Goal: Find specific page/section: Find specific page/section

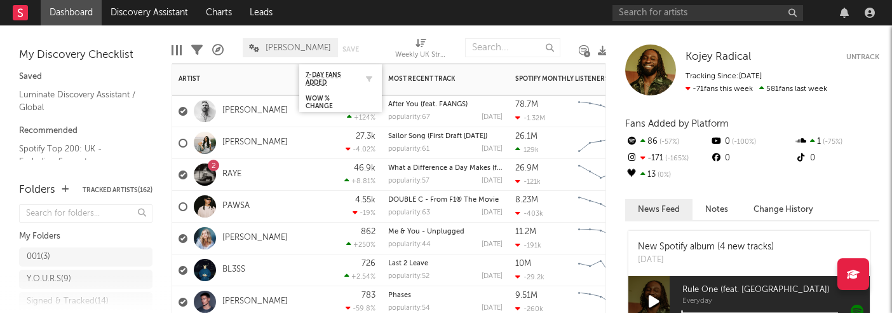
click at [345, 86] on div "7-Day Fans Added" at bounding box center [341, 78] width 70 height 25
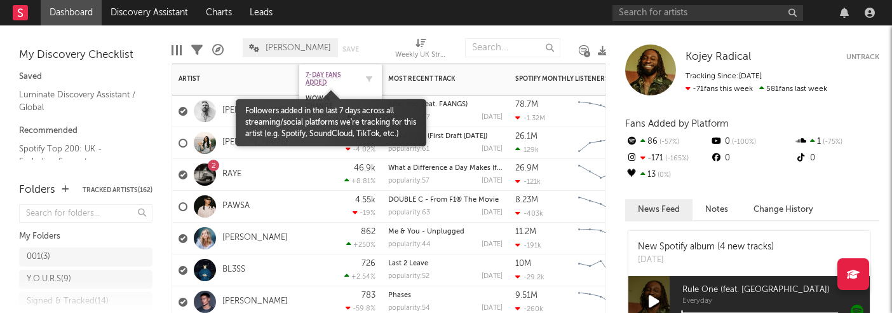
click at [327, 76] on span "7-Day Fans Added" at bounding box center [331, 78] width 51 height 15
